Goal: Find specific page/section: Find specific page/section

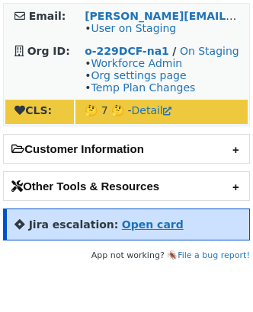
click at [129, 113] on strong "Open card" at bounding box center [153, 225] width 62 height 12
